Goal: Task Accomplishment & Management: Manage account settings

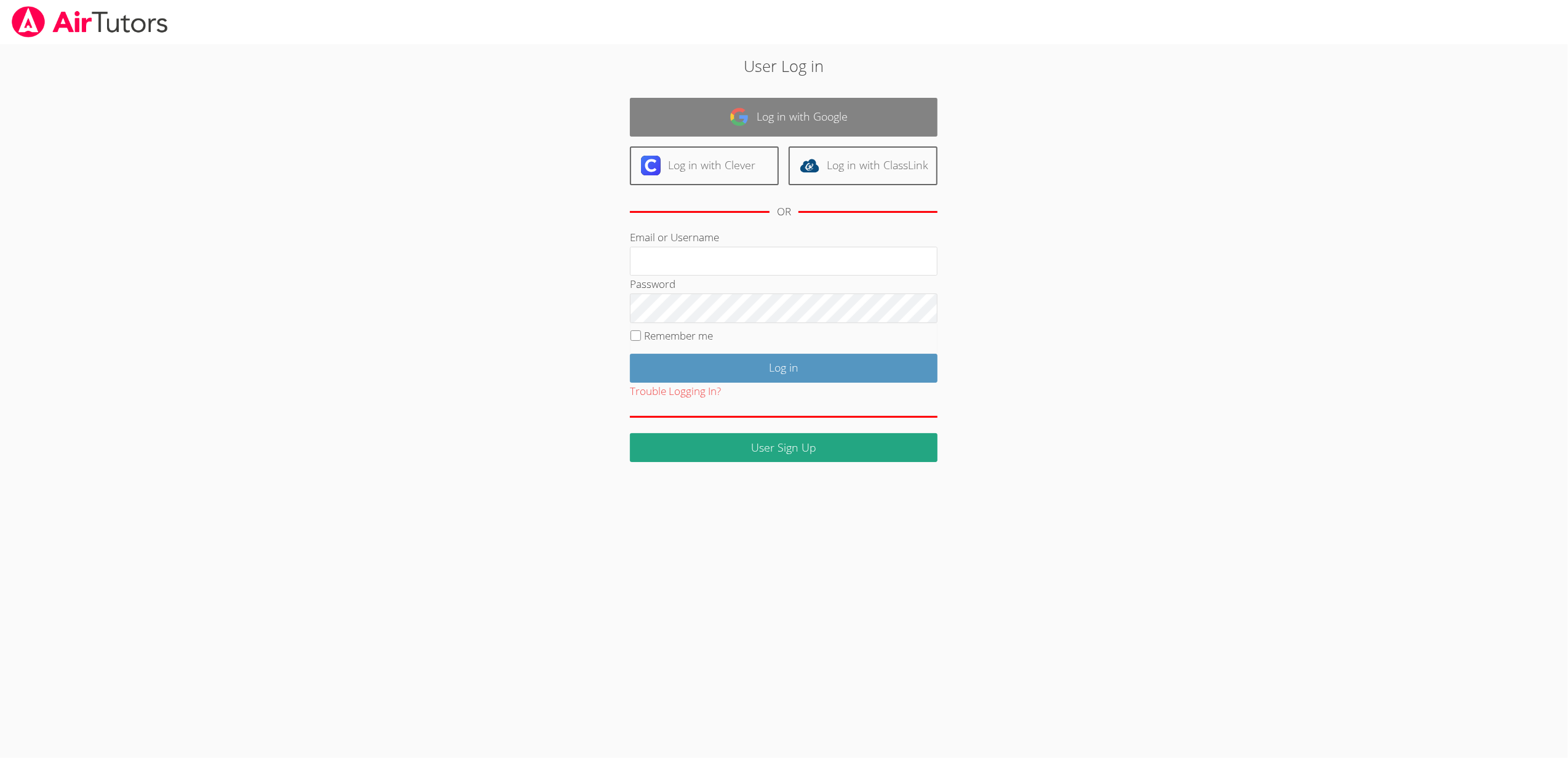
type input "[EMAIL_ADDRESS][DOMAIN_NAME]"
click at [845, 114] on link "Log in with Google" at bounding box center [783, 117] width 308 height 39
